Goal: Find specific page/section: Find specific page/section

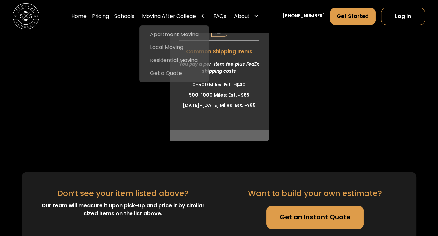
scroll to position [1967, 0]
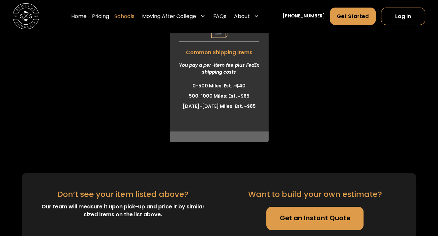
click at [134, 17] on link "Schools" at bounding box center [124, 16] width 20 height 18
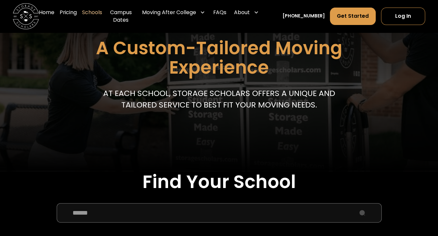
scroll to position [66, 0]
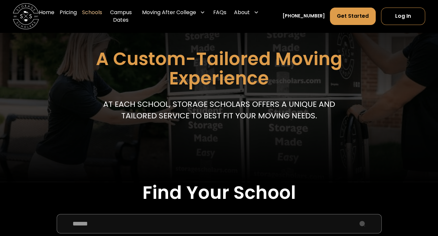
drag, startPoint x: 130, startPoint y: 220, endPoint x: 128, endPoint y: 218, distance: 3.7
click at [130, 220] on input "School Select Form" at bounding box center [219, 223] width 325 height 19
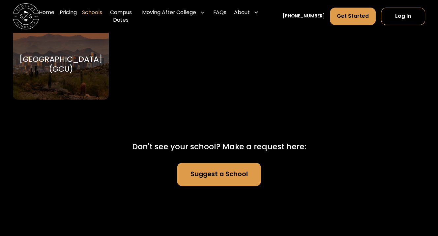
scroll to position [296, 0]
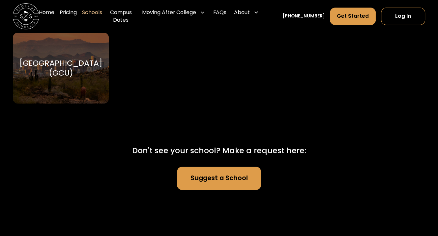
type input "*****"
click at [76, 81] on div "Grand Canyon University (GCU) Grand Canyon University" at bounding box center [60, 68] width 95 height 71
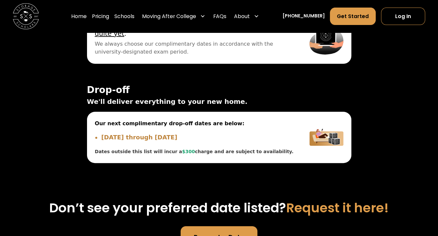
scroll to position [2404, 0]
